Goal: Navigation & Orientation: Find specific page/section

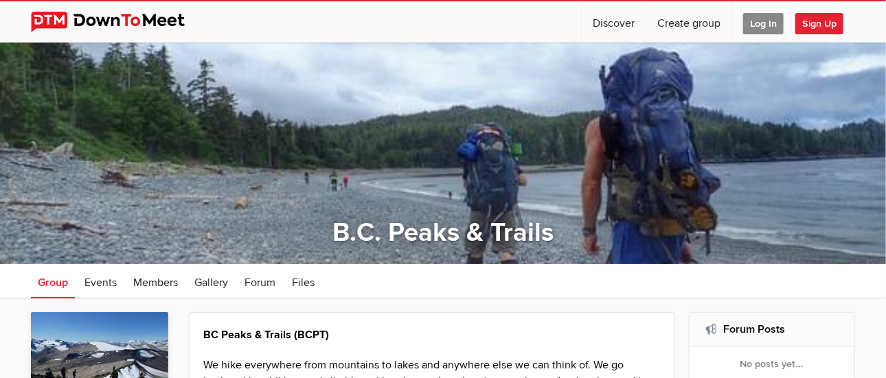
click at [750, 27] on span "Log In" at bounding box center [763, 23] width 41 height 21
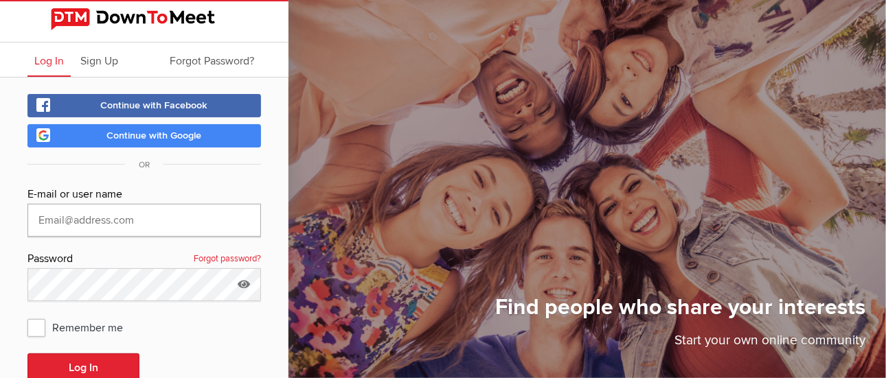
type input "[EMAIL_ADDRESS][DOMAIN_NAME]"
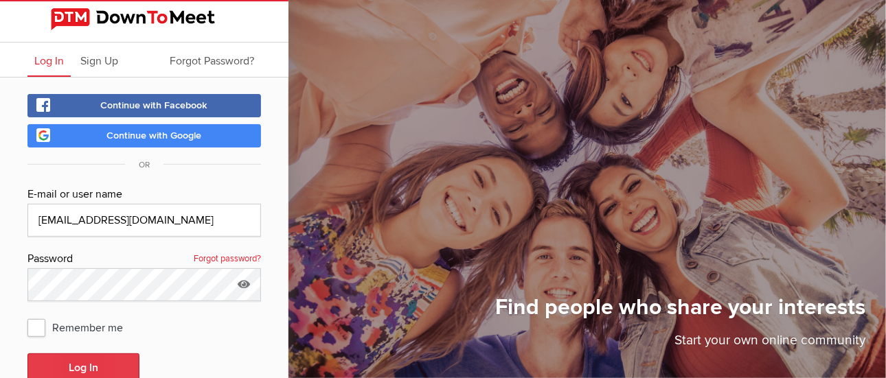
click at [60, 369] on button "Log In" at bounding box center [83, 368] width 112 height 29
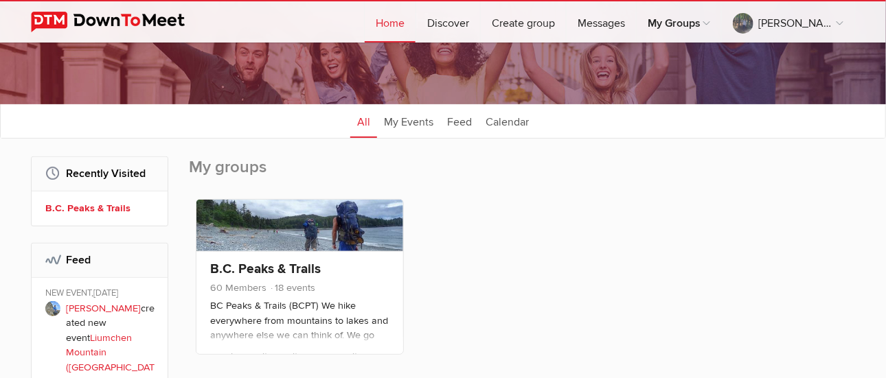
scroll to position [108, 0]
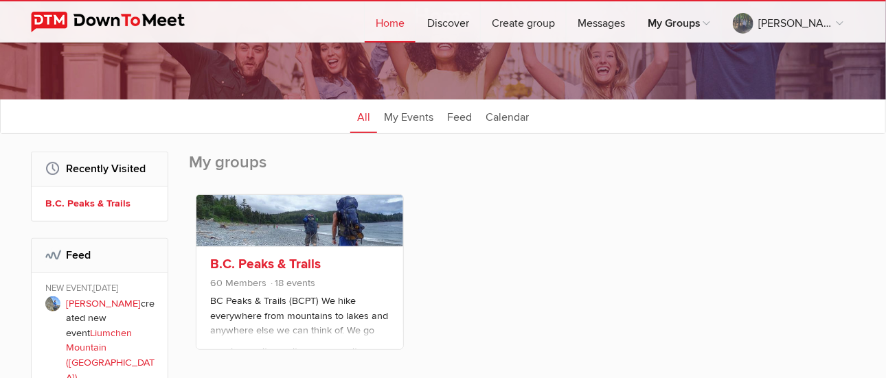
click at [308, 266] on link "B.C. Peaks & Trails" at bounding box center [265, 264] width 111 height 16
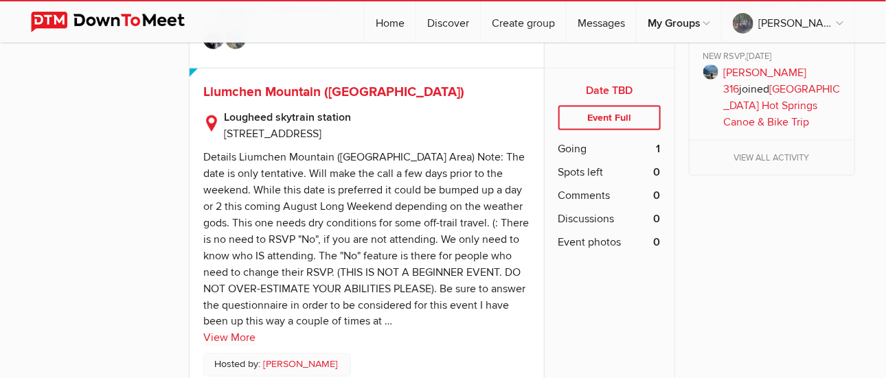
scroll to position [2382, 0]
